Goal: Information Seeking & Learning: Find specific fact

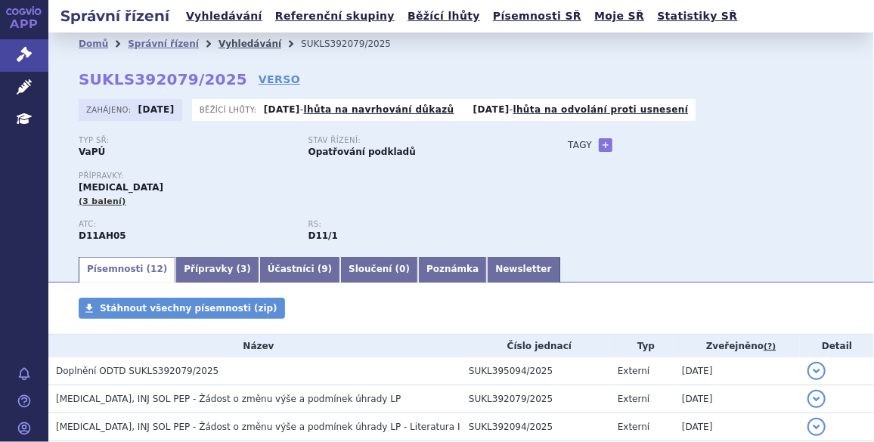
click at [219, 42] on link "Vyhledávání" at bounding box center [250, 44] width 63 height 11
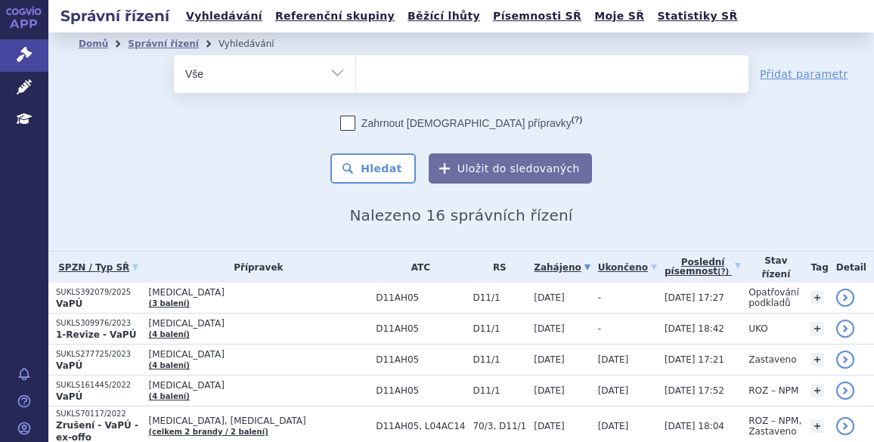
select select
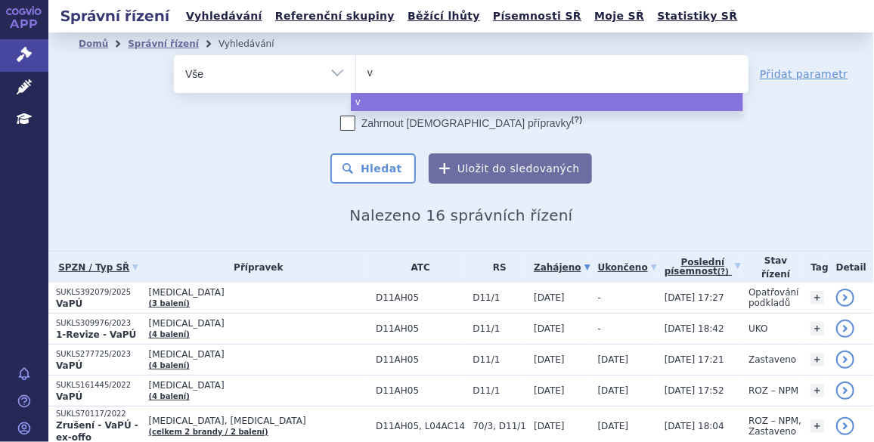
type input "va"
type input "vax"
type input "vaxi"
type input "vaxig"
type input "vaxigr"
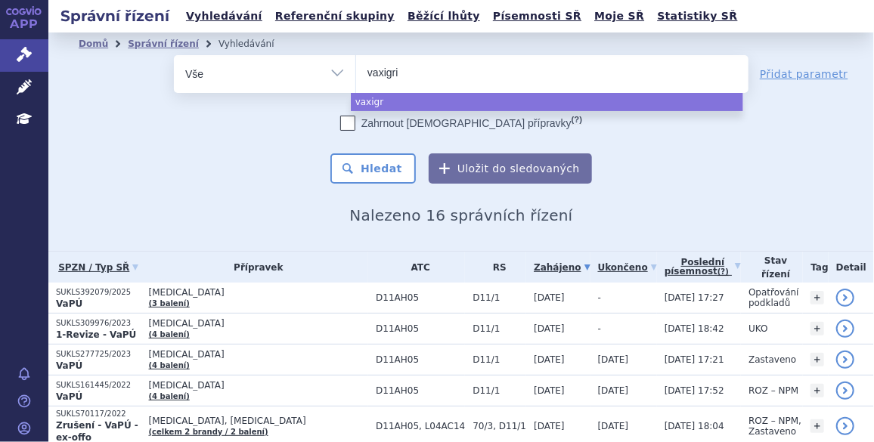
type input "vaxigrip"
type input "vaxigrip t"
type input "vaxigrip tet"
type input "vaxigrip tetra"
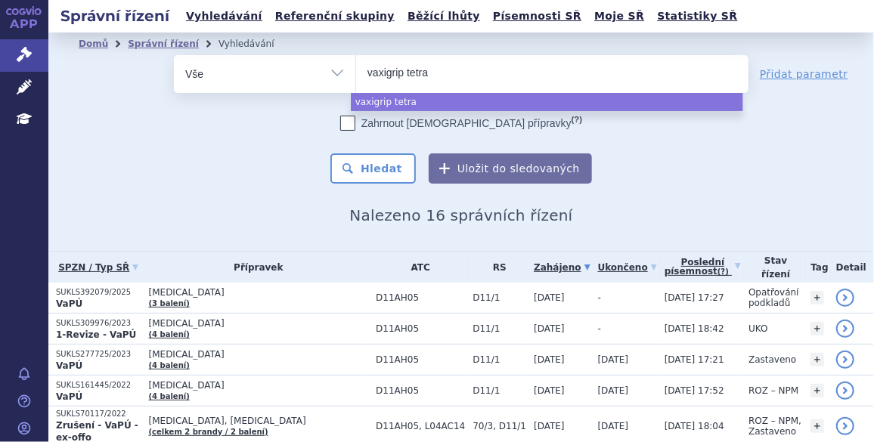
select select "vaxigrip tetra"
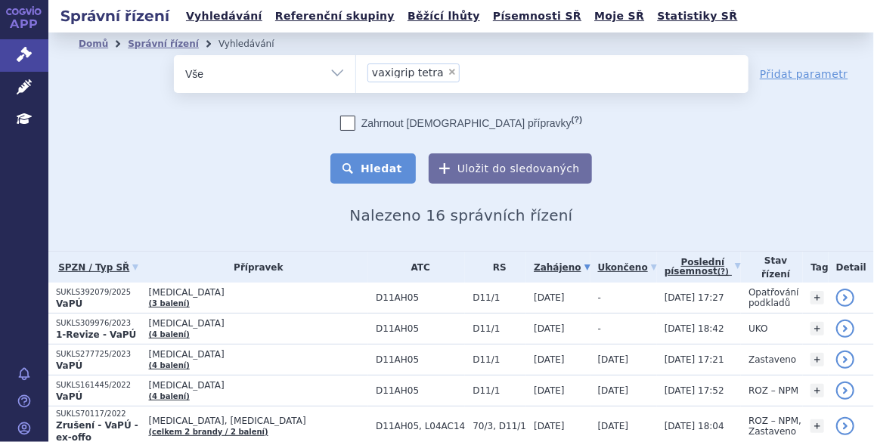
click at [382, 165] on button "Hledat" at bounding box center [372, 169] width 85 height 30
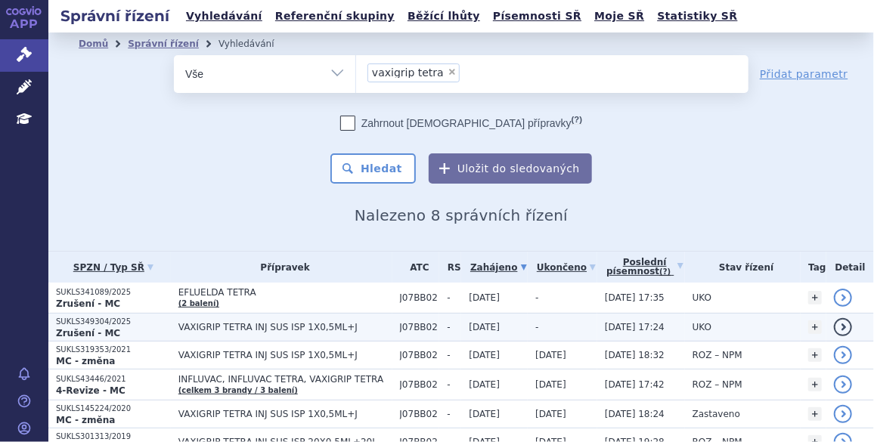
click at [108, 320] on p "SUKLS349304/2025" at bounding box center [113, 322] width 115 height 11
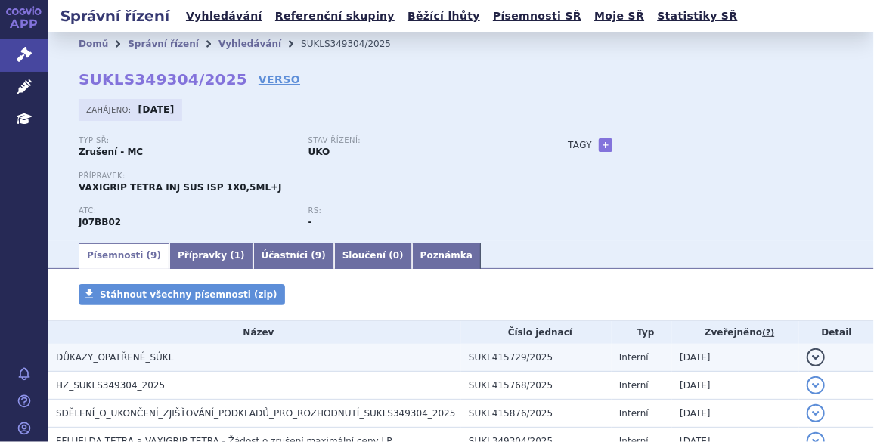
click at [119, 363] on span "DŮKAZY_OPATŘENÉ_SÚKL" at bounding box center [114, 357] width 117 height 11
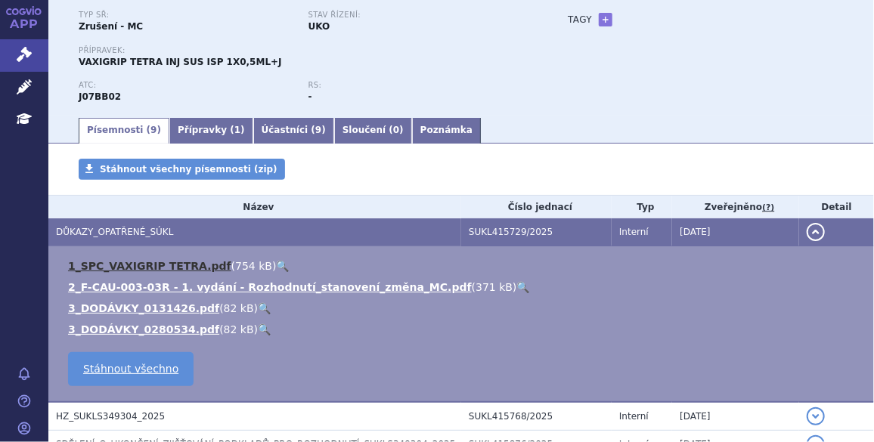
scroll to position [160, 0]
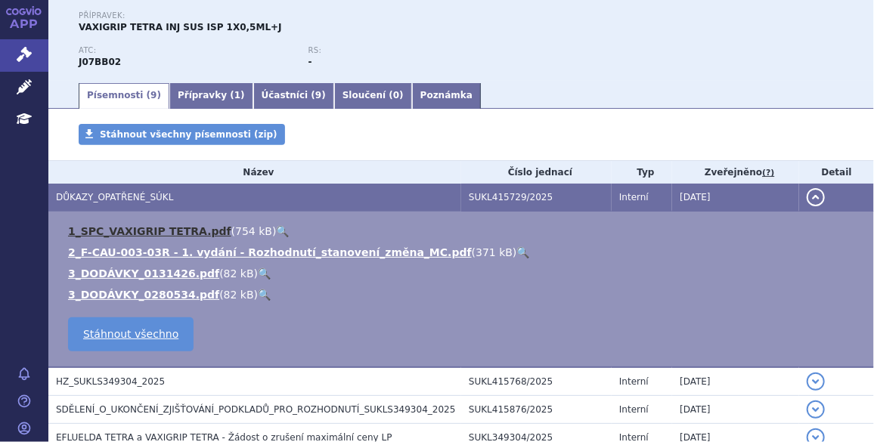
click at [152, 234] on link "1_SPC_VAXIGRIP TETRA.pdf" at bounding box center [149, 231] width 163 height 12
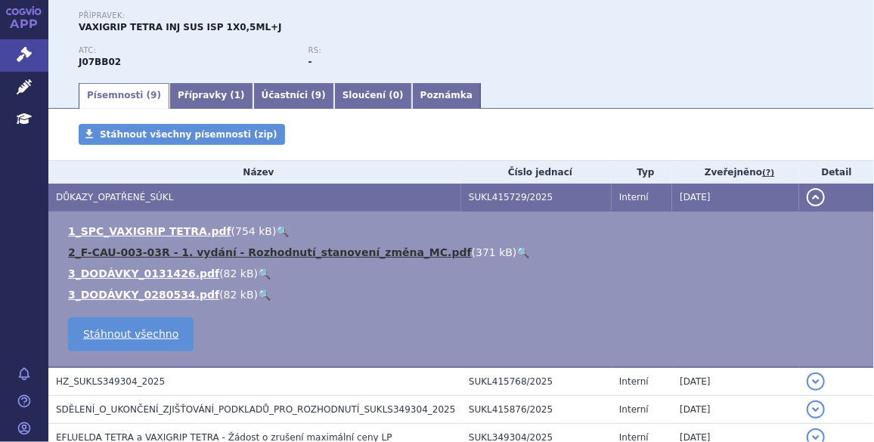
click at [189, 252] on link "2_F-CAU-003-03R - 1. vydání - Rozhodnutí_stanovení_změna_MC.pdf" at bounding box center [270, 253] width 404 height 12
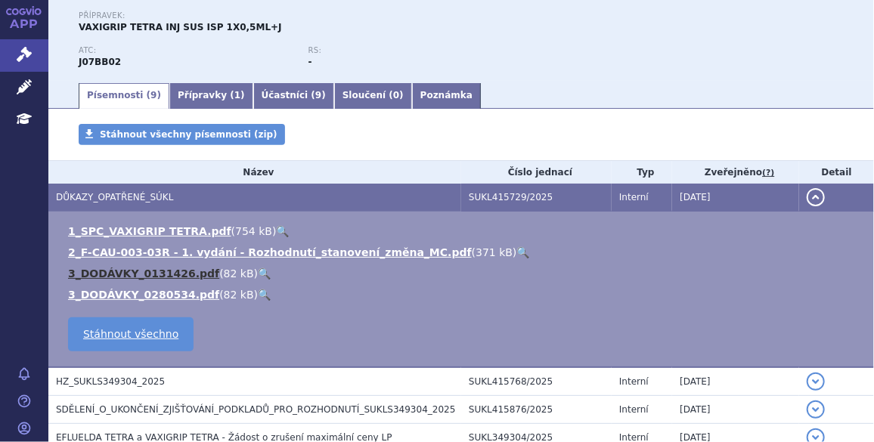
click at [165, 272] on link "3_DODÁVKY_0131426.pdf" at bounding box center [143, 274] width 151 height 12
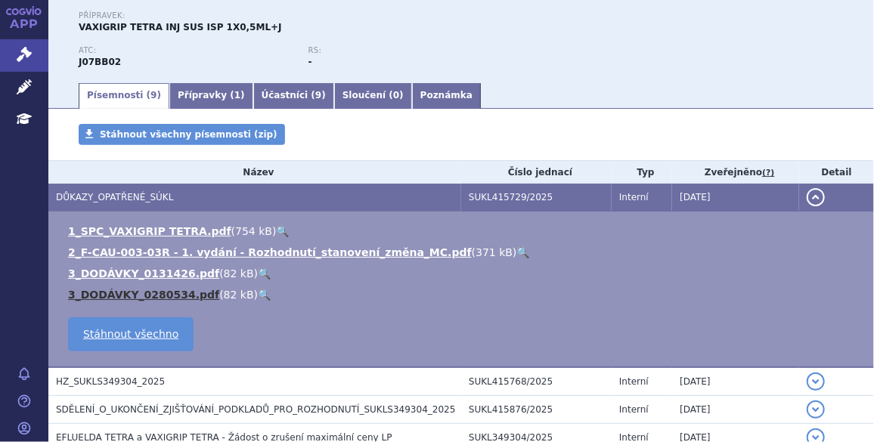
click at [166, 295] on link "3_DODÁVKY_0280534.pdf" at bounding box center [143, 295] width 151 height 12
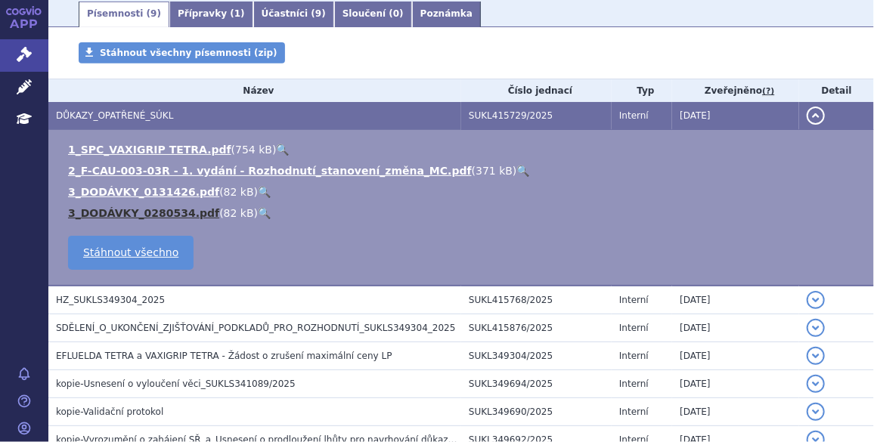
scroll to position [275, 0]
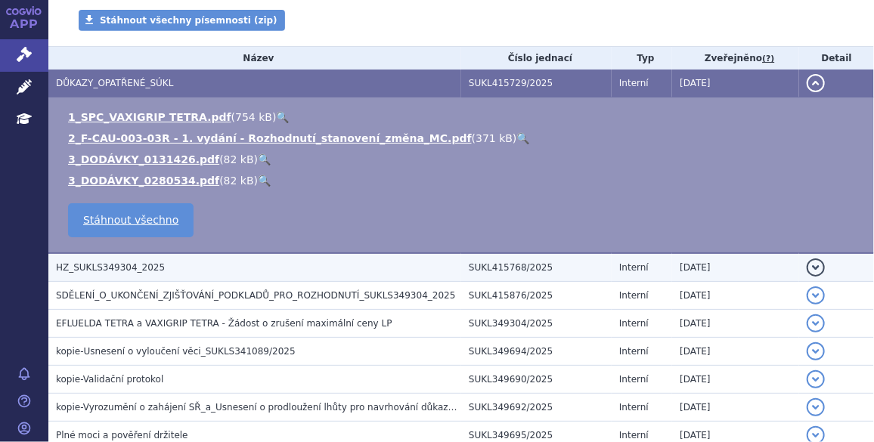
click at [135, 271] on span "HZ_SUKLS349304_2025" at bounding box center [110, 267] width 109 height 11
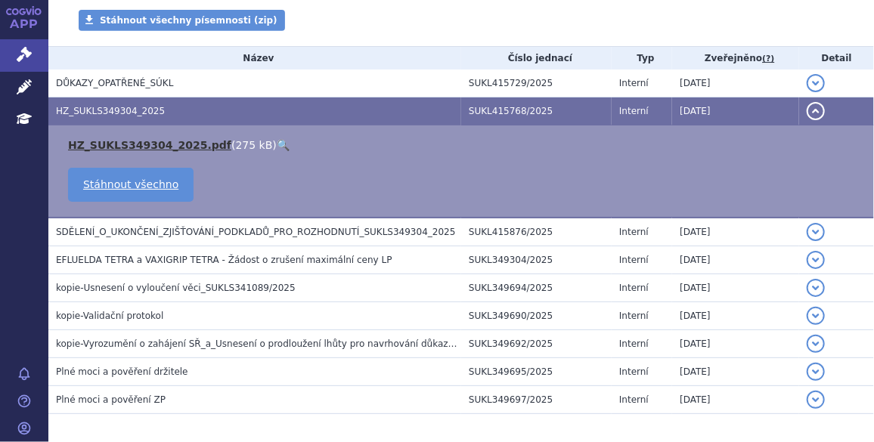
click at [157, 146] on link "HZ_SUKLS349304_2025.pdf" at bounding box center [149, 145] width 163 height 12
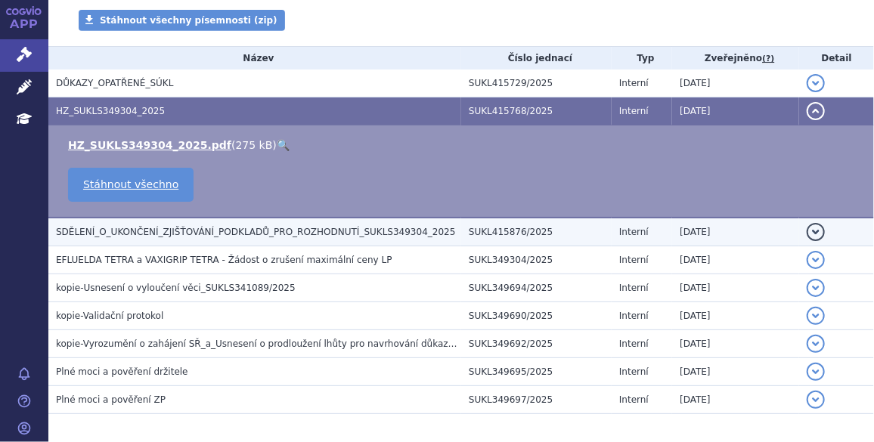
click at [153, 231] on span "SDĚLENÍ_O_UKONČENÍ_ZJIŠŤOVÁNÍ_PODKLADŮ_PRO_ROZHODNUTÍ_SUKLS349304_2025" at bounding box center [255, 232] width 399 height 11
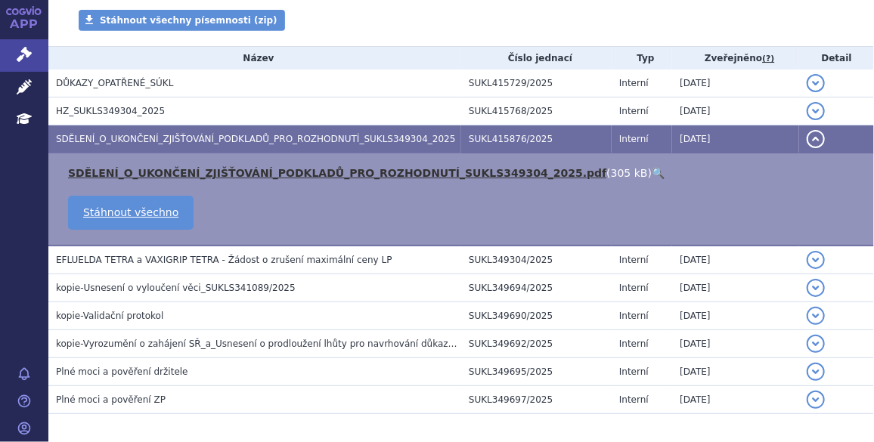
click at [159, 178] on link "SDĚLENÍ_O_UKONČENÍ_ZJIŠŤOVÁNÍ_PODKLADŮ_PRO_ROZHODNUTÍ_SUKLS349304_2025.pdf" at bounding box center [337, 173] width 538 height 12
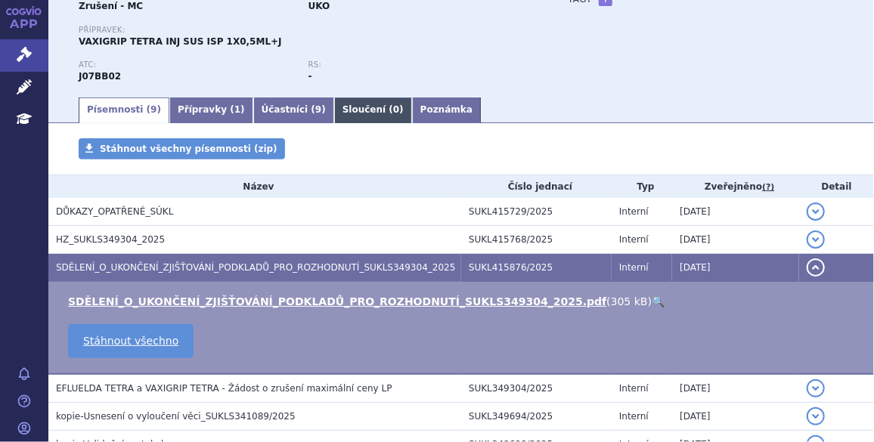
scroll to position [335, 0]
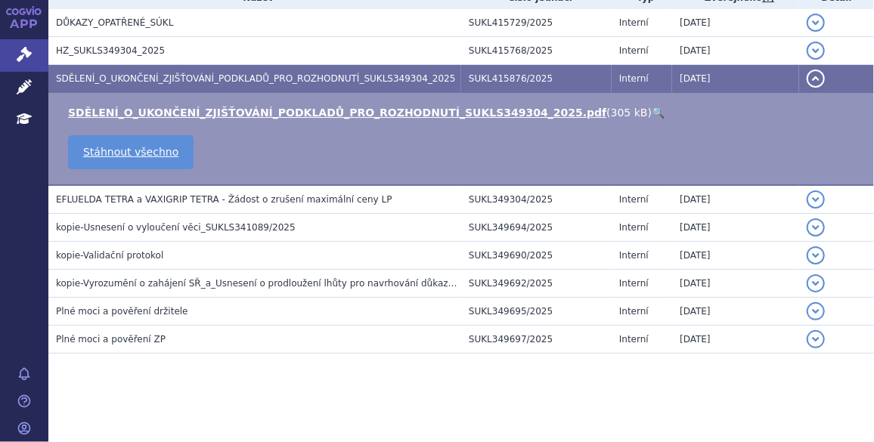
click at [303, 388] on section "Domů Správní řízení Vyhledávání SUKLS349304/2025 SUKLS349304/2025 VERSO Zahájen…" at bounding box center [461, 70] width 826 height 747
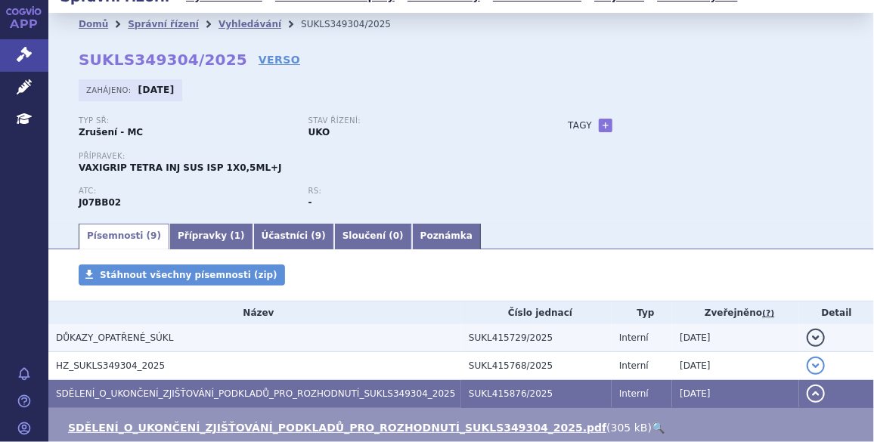
scroll to position [0, 0]
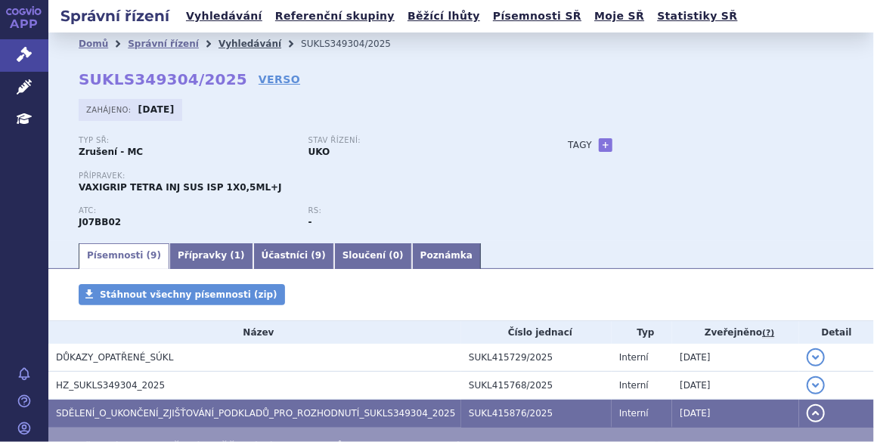
click at [225, 41] on link "Vyhledávání" at bounding box center [250, 44] width 63 height 11
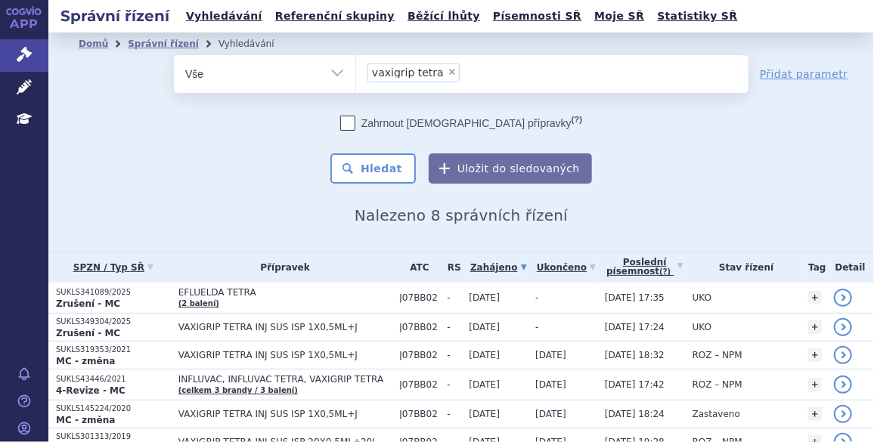
click at [448, 70] on span "×" at bounding box center [452, 71] width 9 height 9
click at [356, 70] on select "vaxigrip tetra" at bounding box center [355, 73] width 1 height 38
select select
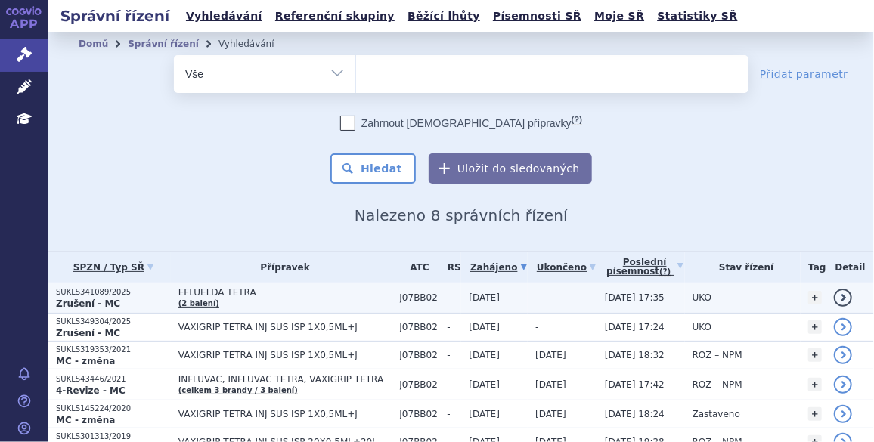
click at [80, 290] on p "SUKLS341089/2025" at bounding box center [113, 292] width 115 height 11
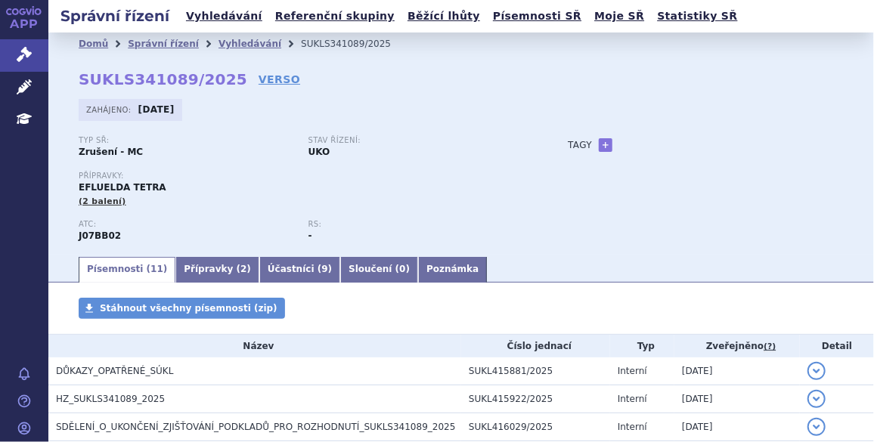
scroll to position [137, 0]
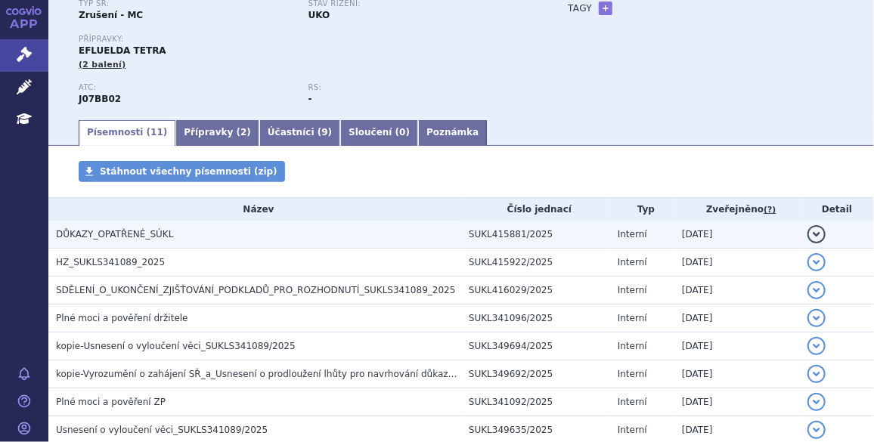
click at [131, 234] on span "DŮKAZY_OPATŘENÉ_SÚKL" at bounding box center [114, 234] width 117 height 11
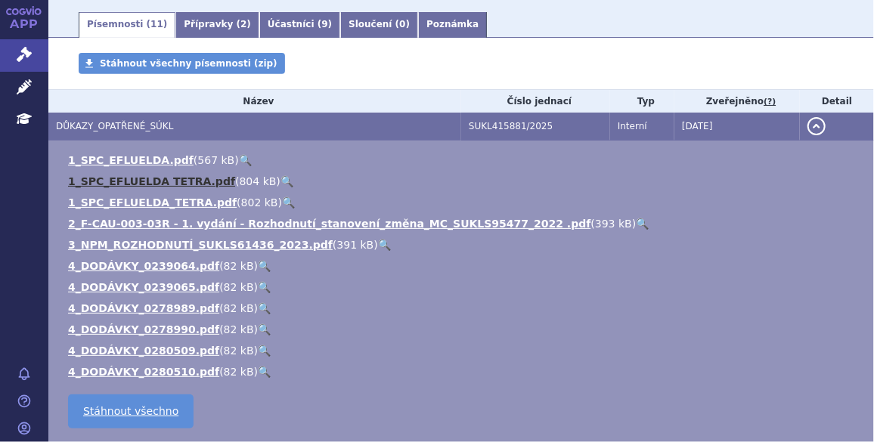
scroll to position [252, 0]
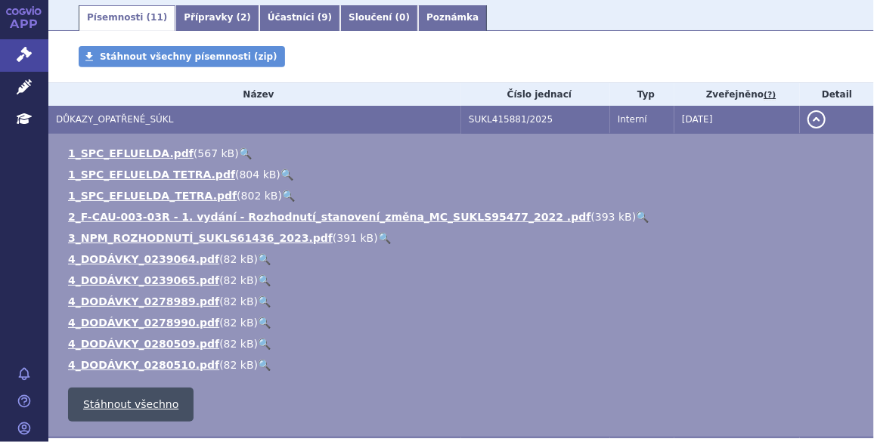
click at [126, 403] on link "Stáhnout všechno" at bounding box center [131, 405] width 126 height 34
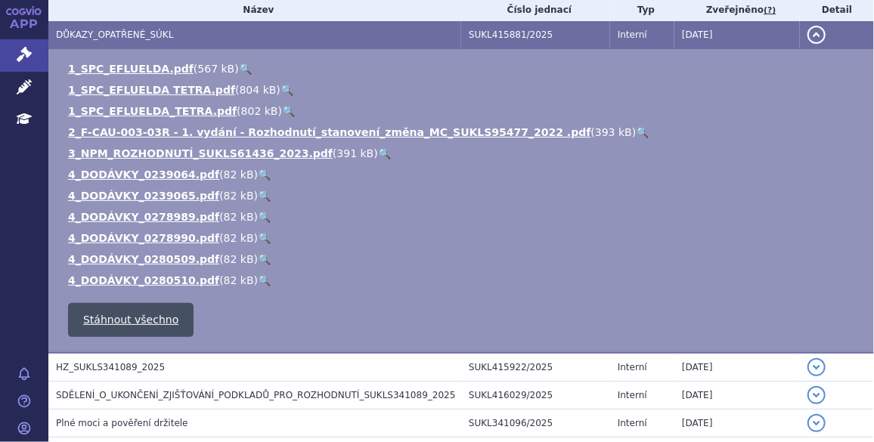
scroll to position [343, 0]
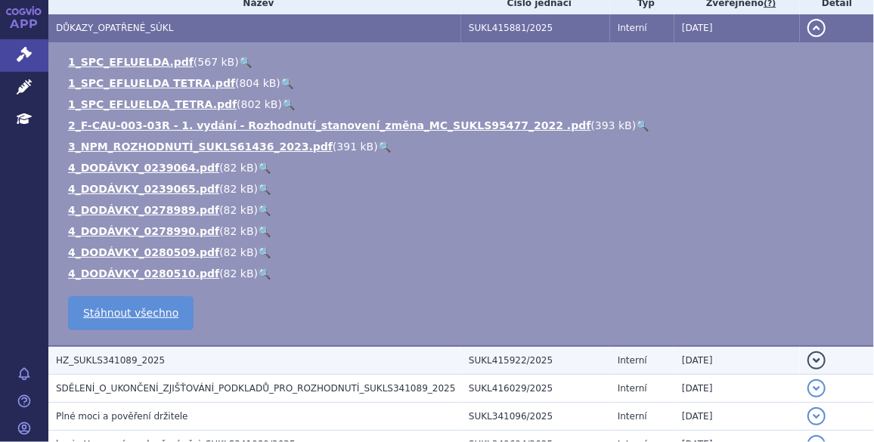
click at [110, 361] on span "HZ_SUKLS341089_2025" at bounding box center [110, 360] width 109 height 11
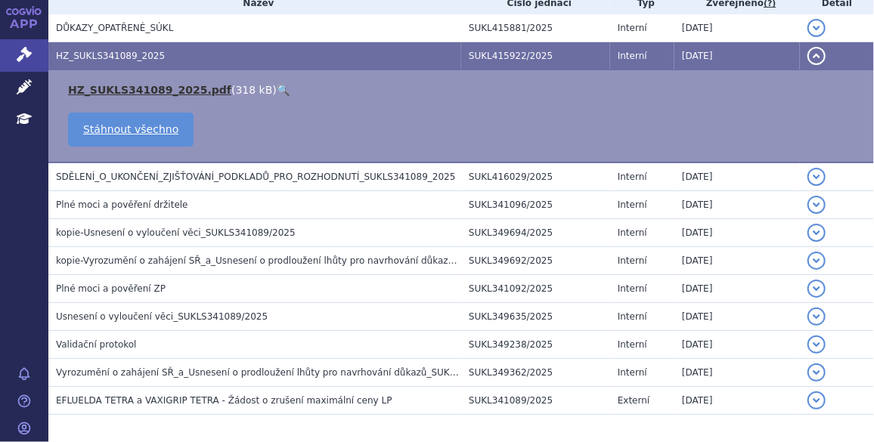
click at [138, 94] on link "HZ_SUKLS341089_2025.pdf" at bounding box center [149, 90] width 163 height 12
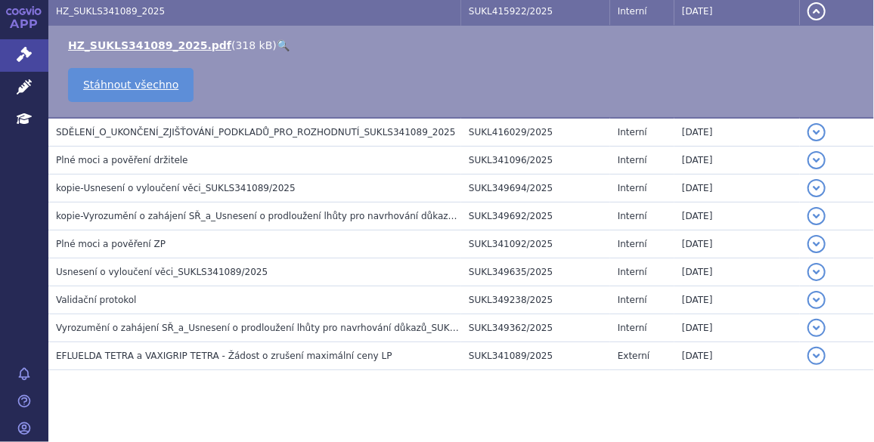
scroll to position [389, 0]
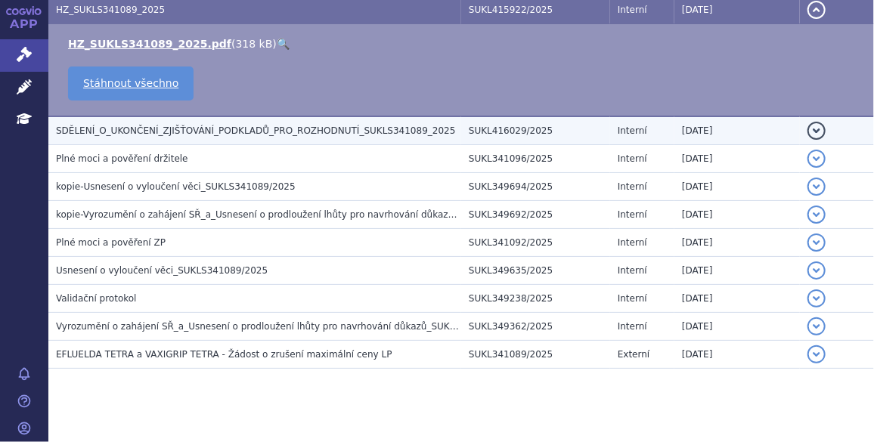
click at [138, 136] on span "SDĚLENÍ_O_UKONČENÍ_ZJIŠŤOVÁNÍ_PODKLADŮ_PRO_ROZHODNUTÍ_SUKLS341089_2025" at bounding box center [255, 131] width 399 height 11
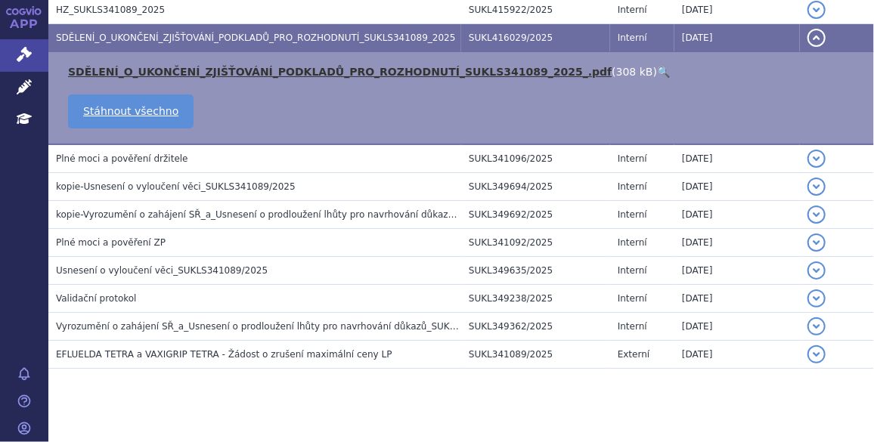
click at [154, 74] on link "SDĚLENÍ_O_UKONČENÍ_ZJIŠŤOVÁNÍ_PODKLADŮ_PRO_ROZHODNUTÍ_SUKLS341089_2025_.pdf" at bounding box center [340, 72] width 544 height 12
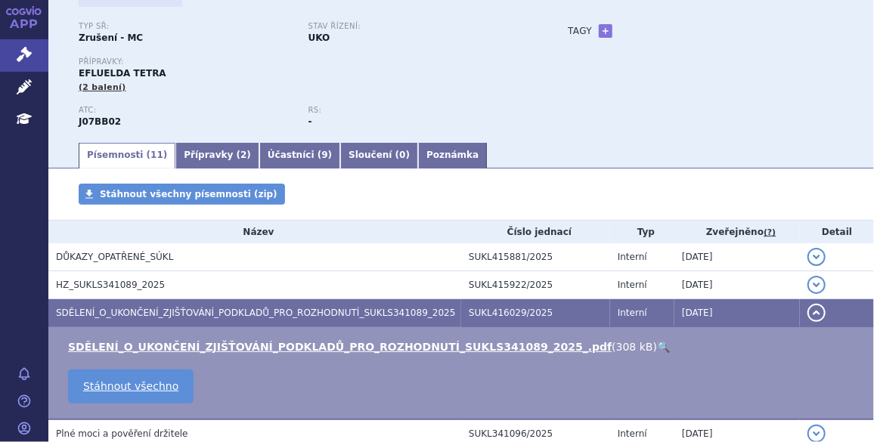
scroll to position [0, 0]
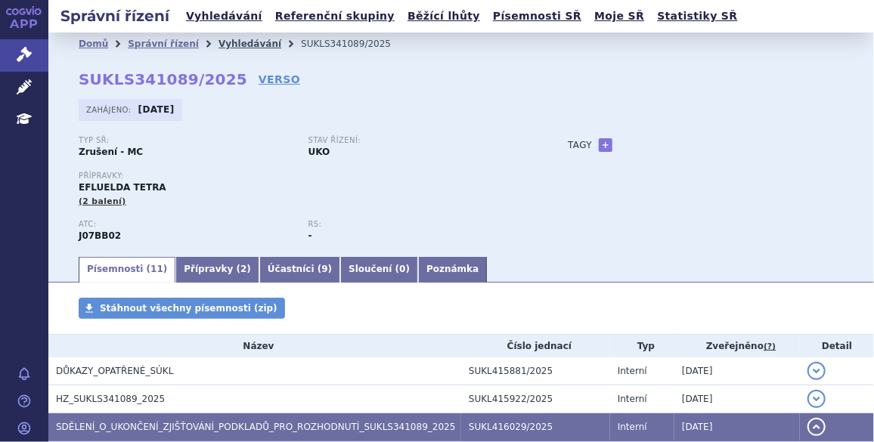
click at [219, 45] on link "Vyhledávání" at bounding box center [250, 44] width 63 height 11
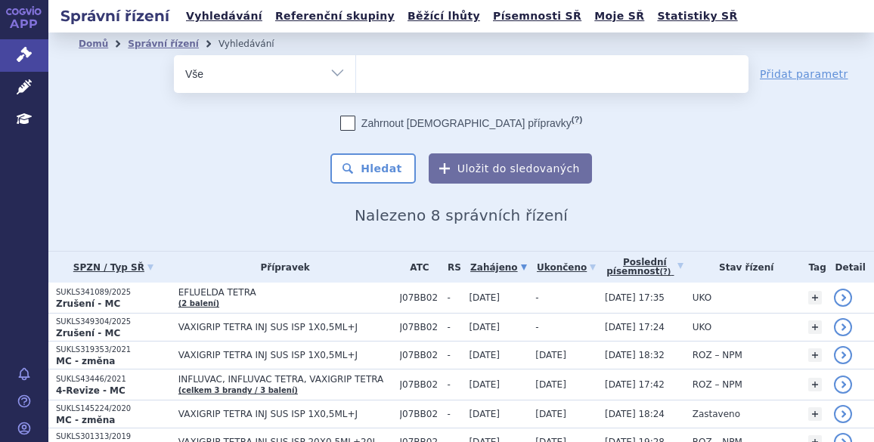
select select
type input "ly"
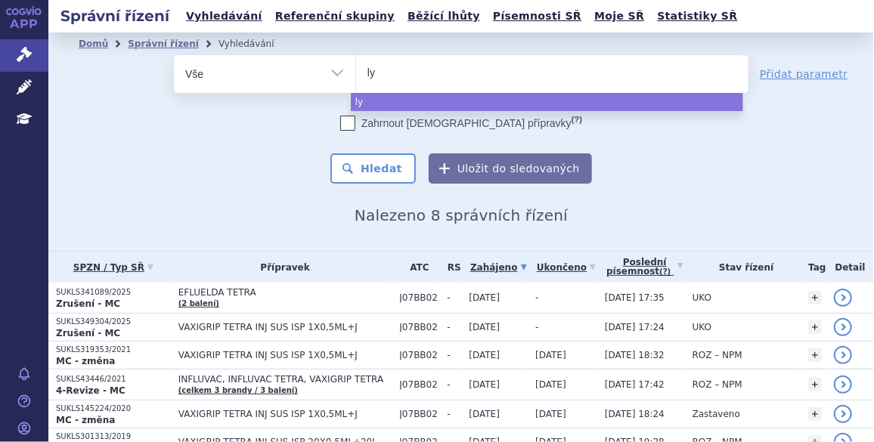
type input "lyn"
type input "lynp"
type input "lynpar"
type input "lynparz"
type input "[MEDICAL_DATA]"
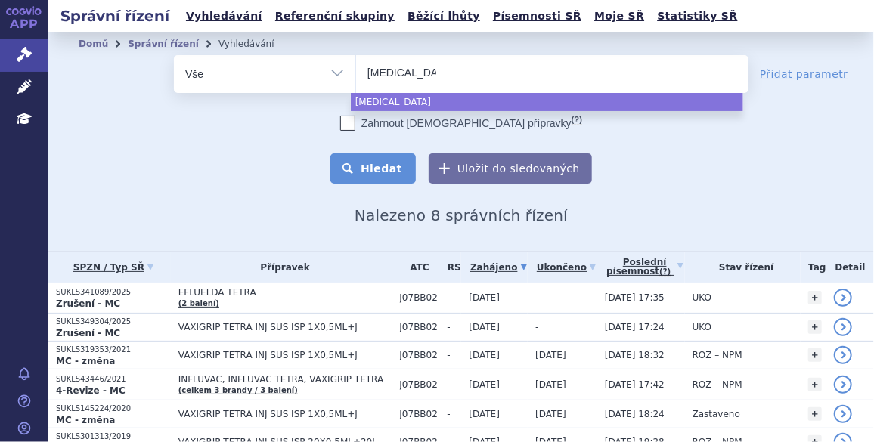
select select "[MEDICAL_DATA]"
click at [388, 175] on button "Hledat" at bounding box center [372, 169] width 85 height 30
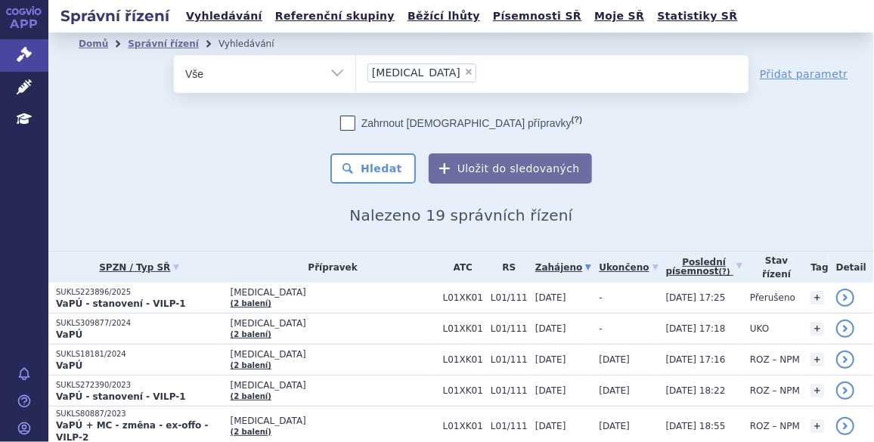
click at [93, 290] on p "SUKLS223896/2025" at bounding box center [139, 292] width 167 height 11
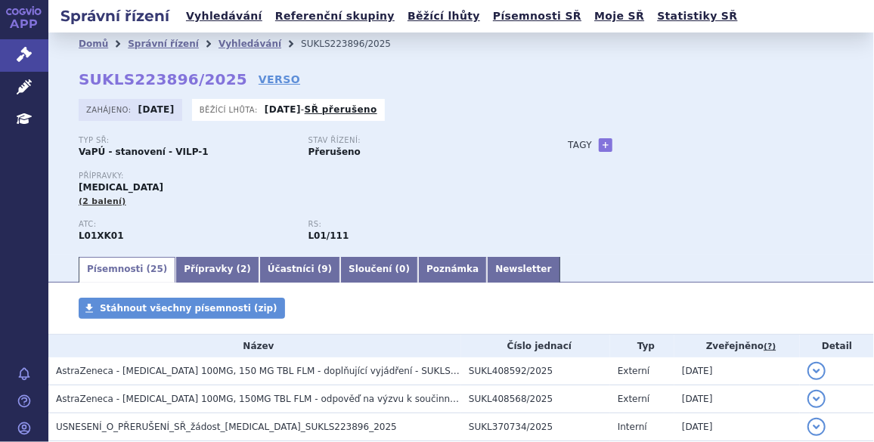
scroll to position [114, 0]
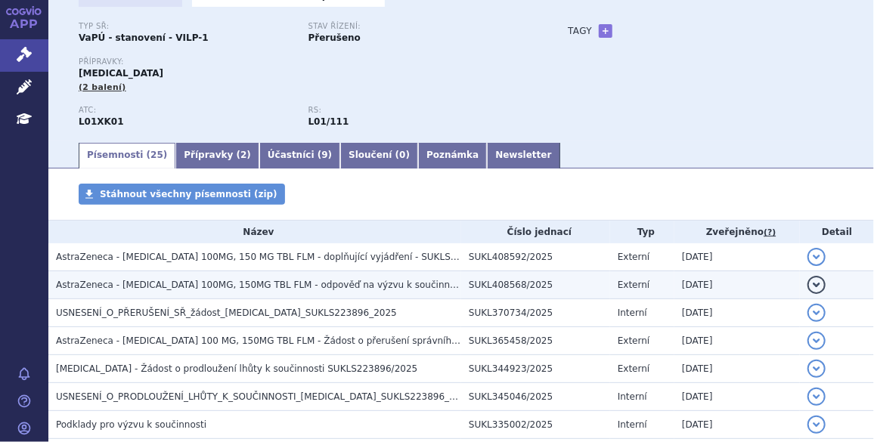
click at [189, 287] on span "AstraZeneca - [MEDICAL_DATA] 100MG, 150MG TBL FLM - odpověď na výzvu k součinno…" at bounding box center [363, 285] width 615 height 11
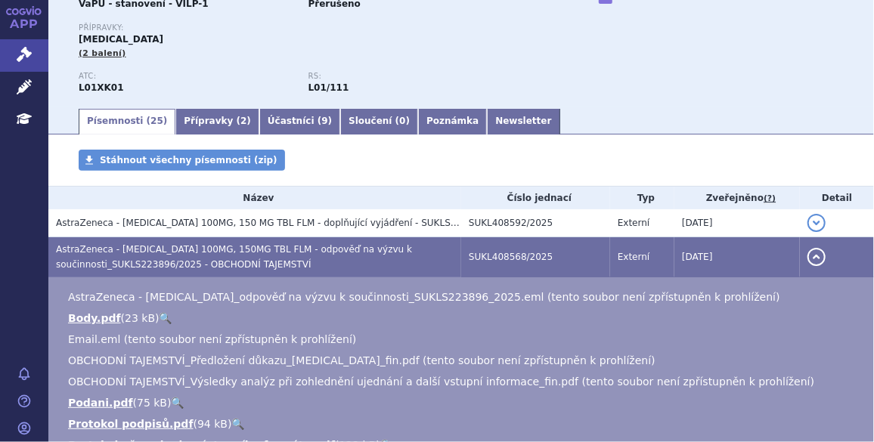
scroll to position [275, 0]
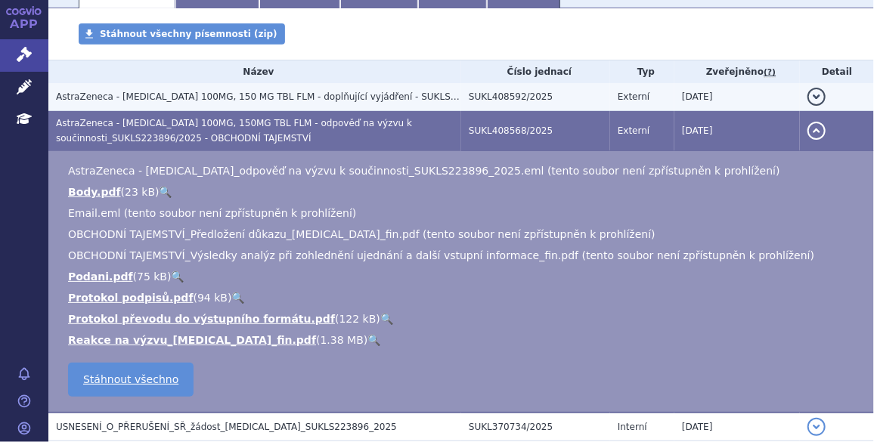
click at [260, 95] on span "AstraZeneca - [MEDICAL_DATA] 100MG, 150 MG TBL FLM - doplňující vyjádření - SUK…" at bounding box center [338, 97] width 565 height 11
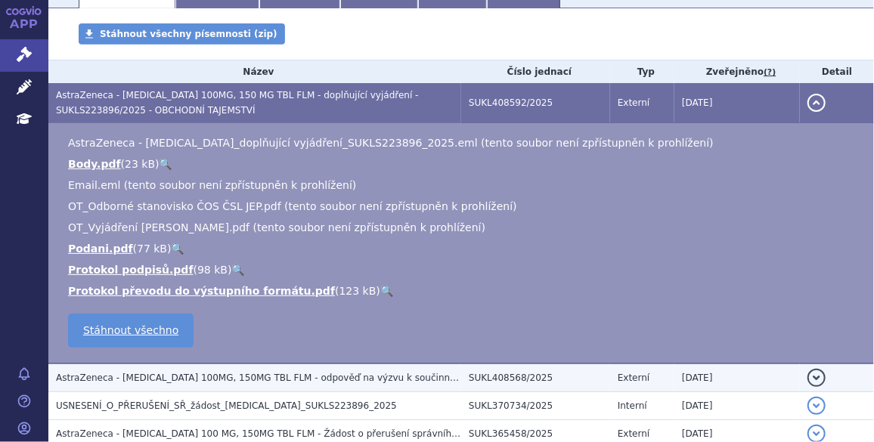
click at [182, 375] on span "AstraZeneca - [MEDICAL_DATA] 100MG, 150MG TBL FLM - odpověď na výzvu k součinno…" at bounding box center [363, 378] width 615 height 11
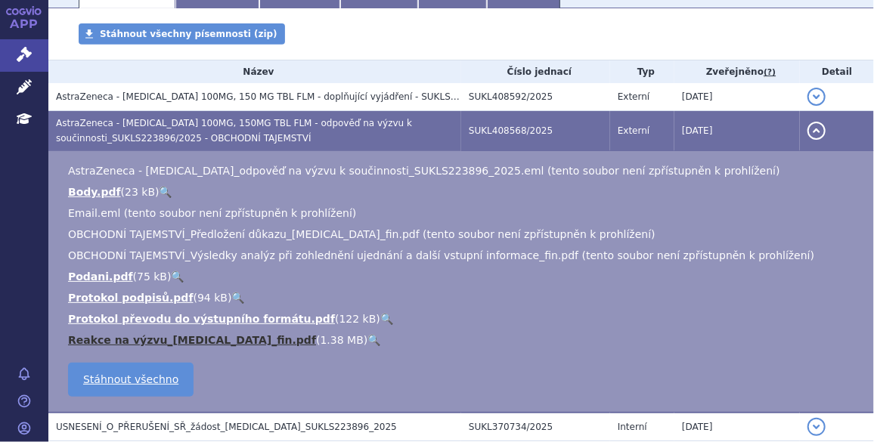
click at [179, 345] on link "Reakce na výzvu_[MEDICAL_DATA]_fin.pdf" at bounding box center [192, 340] width 248 height 12
